Goal: Transaction & Acquisition: Subscribe to service/newsletter

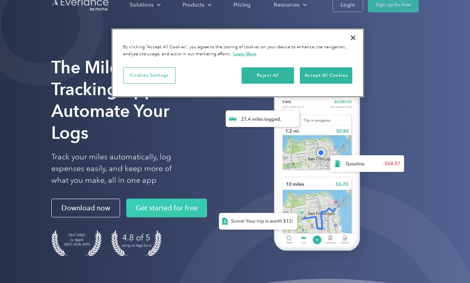
click at [339, 77] on button "Accept All Cookies" at bounding box center [326, 75] width 52 height 16
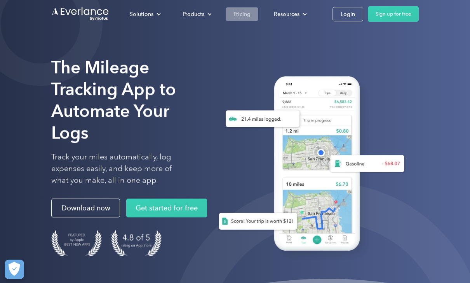
click at [238, 14] on div "Pricing" at bounding box center [242, 14] width 17 height 10
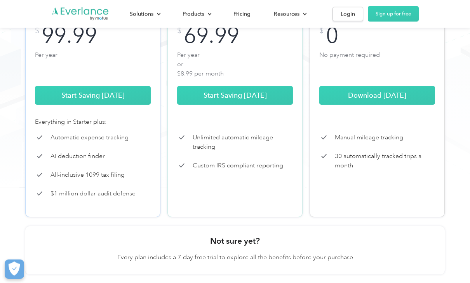
scroll to position [176, 0]
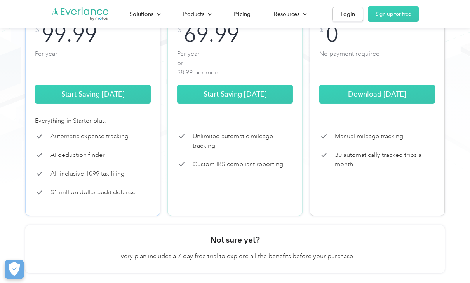
click at [462, 113] on div "Companies Individuals Choose from flexible plan options Add drivers to the vehi…" at bounding box center [235, 67] width 470 height 487
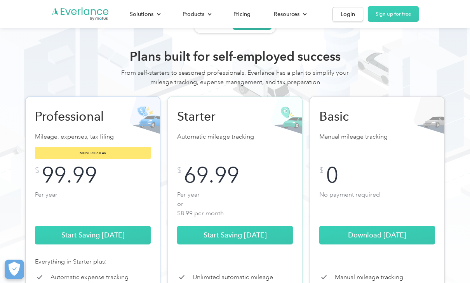
click at [240, 122] on h2 "Starter" at bounding box center [218, 116] width 82 height 16
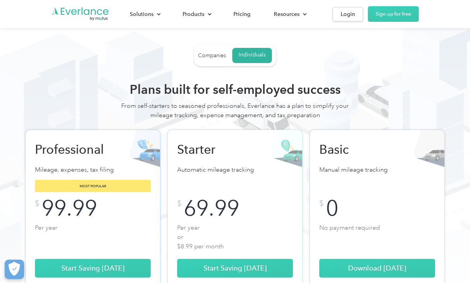
scroll to position [0, 0]
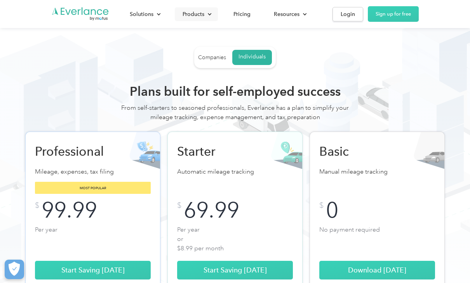
click at [194, 16] on div "Products" at bounding box center [194, 14] width 22 height 10
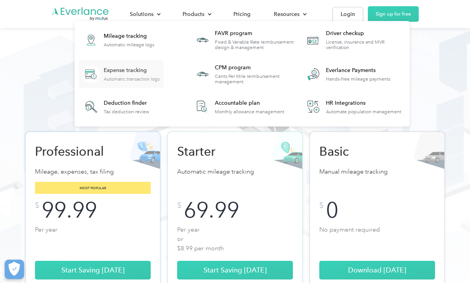
click at [130, 77] on div "Automatic transaction logs" at bounding box center [132, 78] width 56 height 5
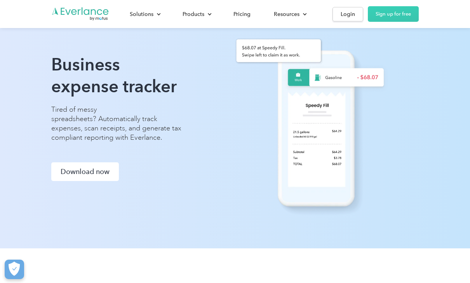
scroll to position [43, 0]
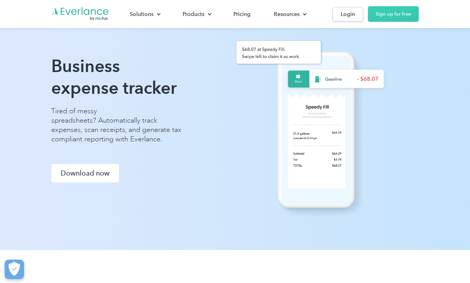
click at [462, 95] on div "Business expense tracker Tired of messy spreadsheets? Automatically track expen…" at bounding box center [235, 103] width 470 height 293
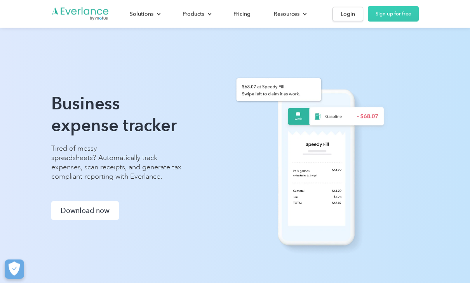
scroll to position [0, 0]
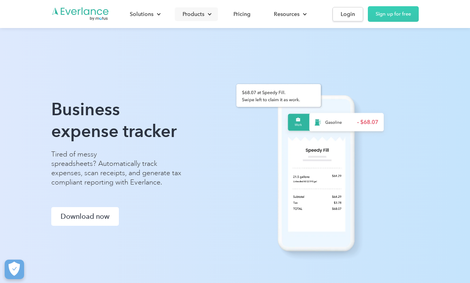
click at [206, 14] on div "Products" at bounding box center [196, 14] width 43 height 14
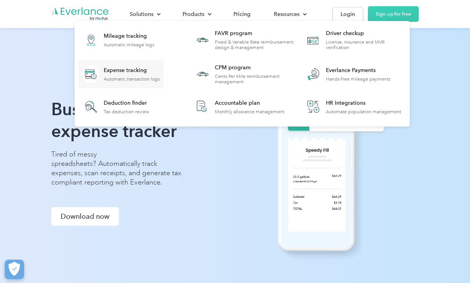
click at [463, 86] on div "Business expense tracker Tired of messy spreadsheets? Automatically track expen…" at bounding box center [235, 146] width 470 height 293
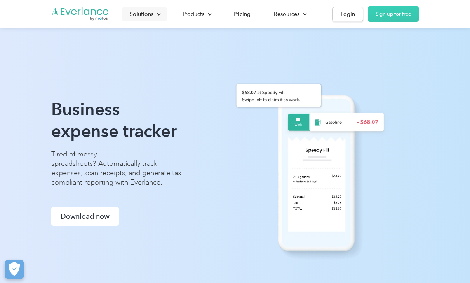
click at [145, 15] on div "Solutions" at bounding box center [142, 14] width 24 height 10
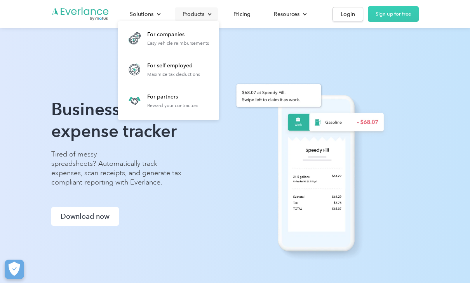
click at [197, 13] on div "Products" at bounding box center [194, 14] width 22 height 10
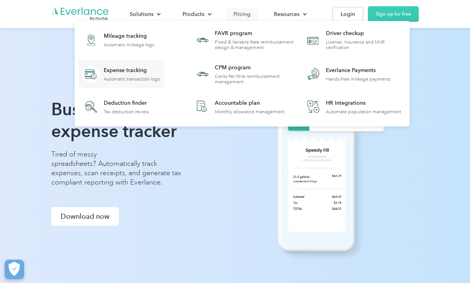
click at [245, 14] on div "Pricing" at bounding box center [242, 14] width 17 height 10
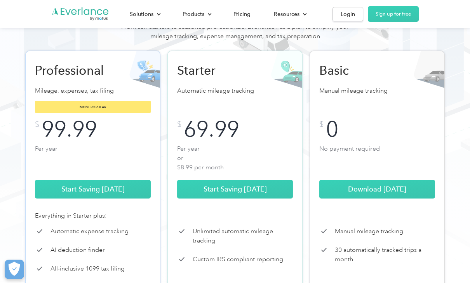
scroll to position [80, 0]
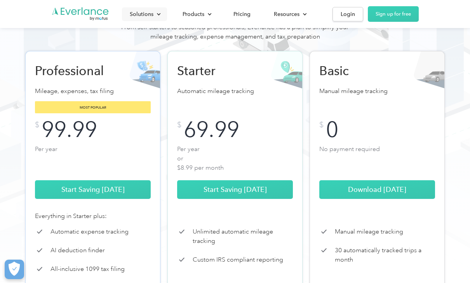
click at [152, 14] on div "Solutions" at bounding box center [142, 14] width 24 height 10
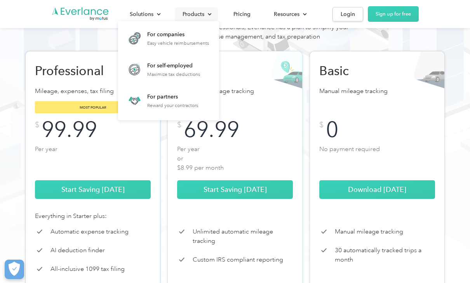
click at [208, 12] on div at bounding box center [209, 14] width 5 height 5
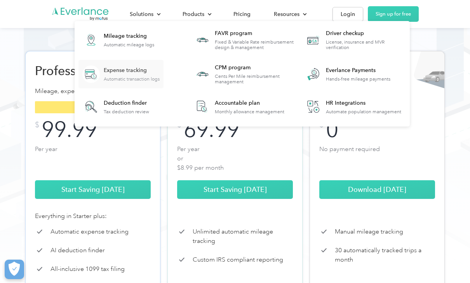
click at [140, 77] on div "Automatic transaction logs" at bounding box center [132, 78] width 56 height 5
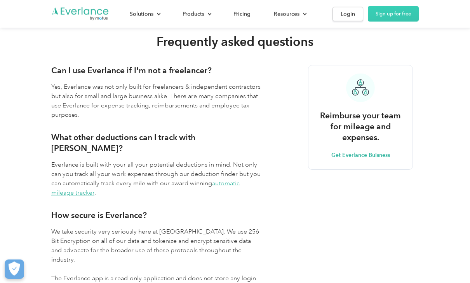
scroll to position [1160, 0]
click at [286, 21] on div "Resources" at bounding box center [289, 14] width 47 height 14
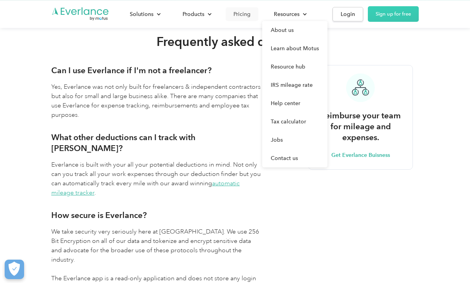
click at [244, 15] on div "Pricing" at bounding box center [242, 14] width 17 height 10
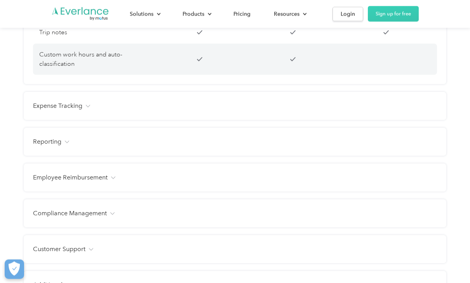
scroll to position [868, 0]
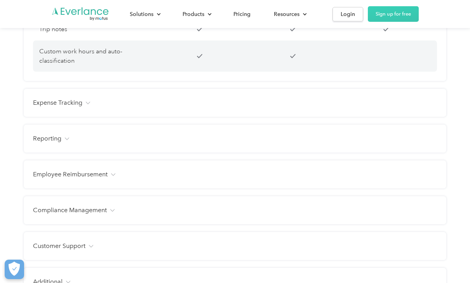
click at [437, 107] on div "Expense Tracking Receipt photo capture Custom expense categories Custom tags Fa…" at bounding box center [235, 103] width 423 height 28
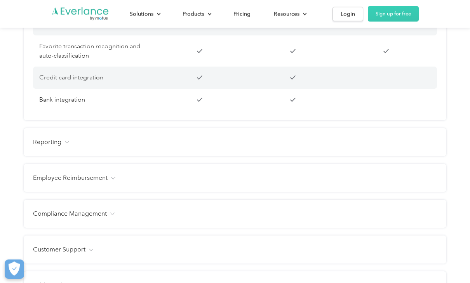
scroll to position [1038, 0]
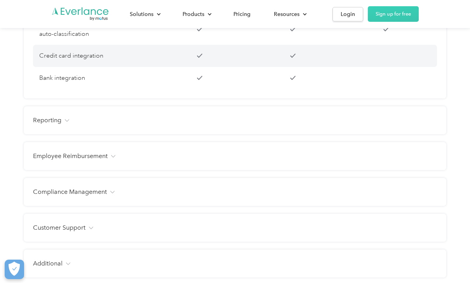
click at [435, 122] on div "Reporting" at bounding box center [235, 119] width 404 height 9
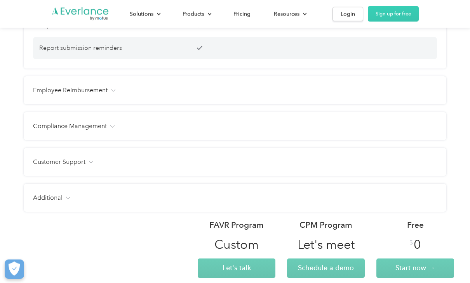
scroll to position [1401, 0]
click at [436, 94] on div "Employee Reimbursement" at bounding box center [235, 90] width 404 height 9
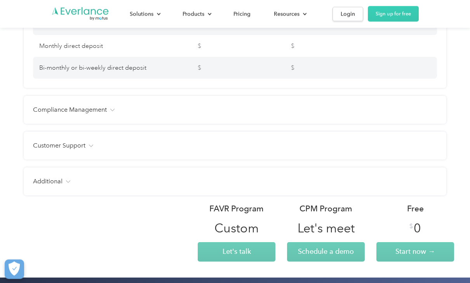
scroll to position [1591, 0]
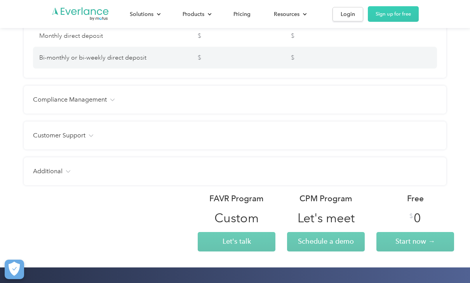
click at [437, 99] on div "Compliance Management" at bounding box center [235, 99] width 404 height 9
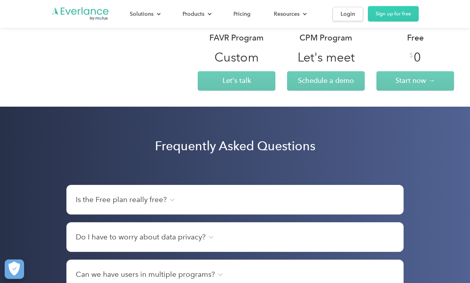
scroll to position [1893, 0]
click at [450, 86] on link "Start now →" at bounding box center [416, 80] width 78 height 19
